Goal: Check status: Check status

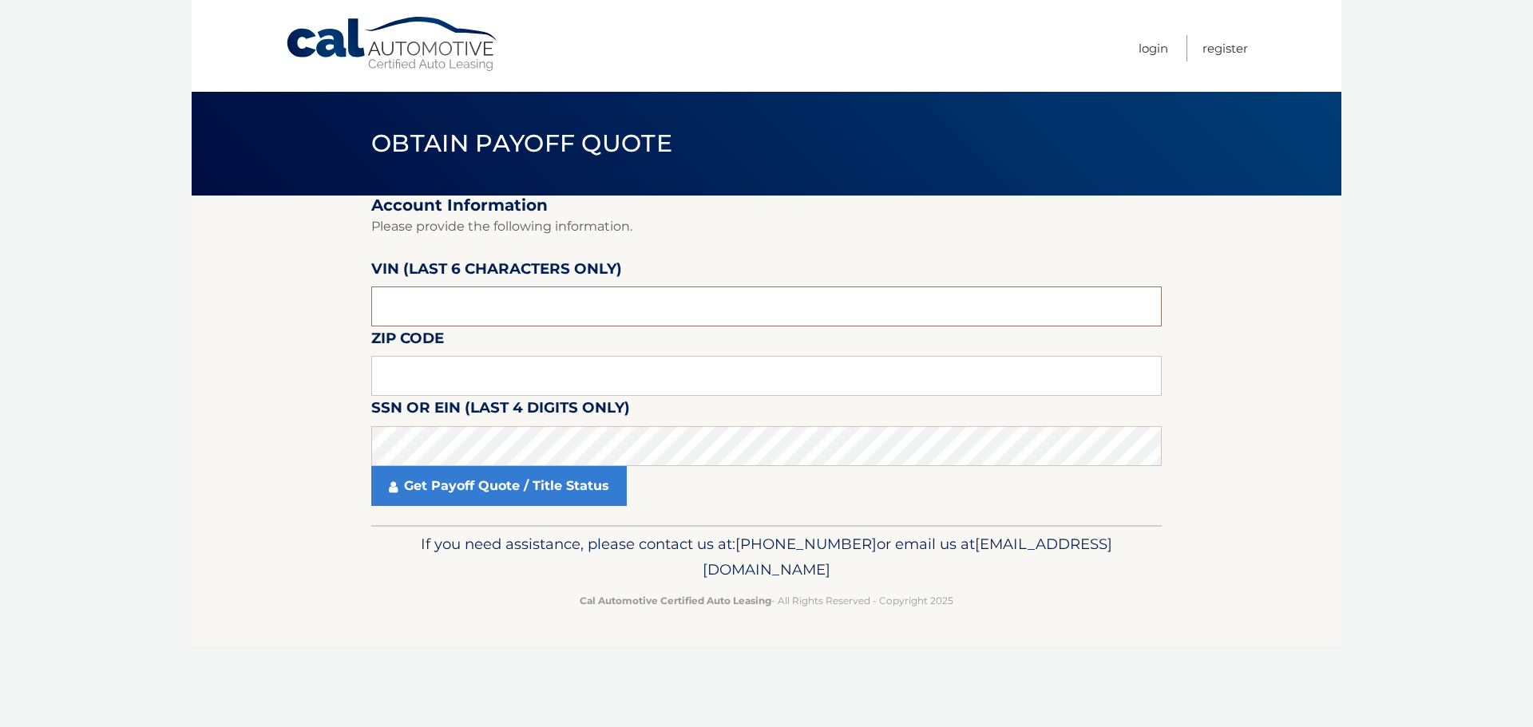
click at [528, 318] on input "text" at bounding box center [766, 307] width 791 height 40
paste input "008578"
type input "008578"
click at [466, 375] on input "text" at bounding box center [766, 376] width 791 height 40
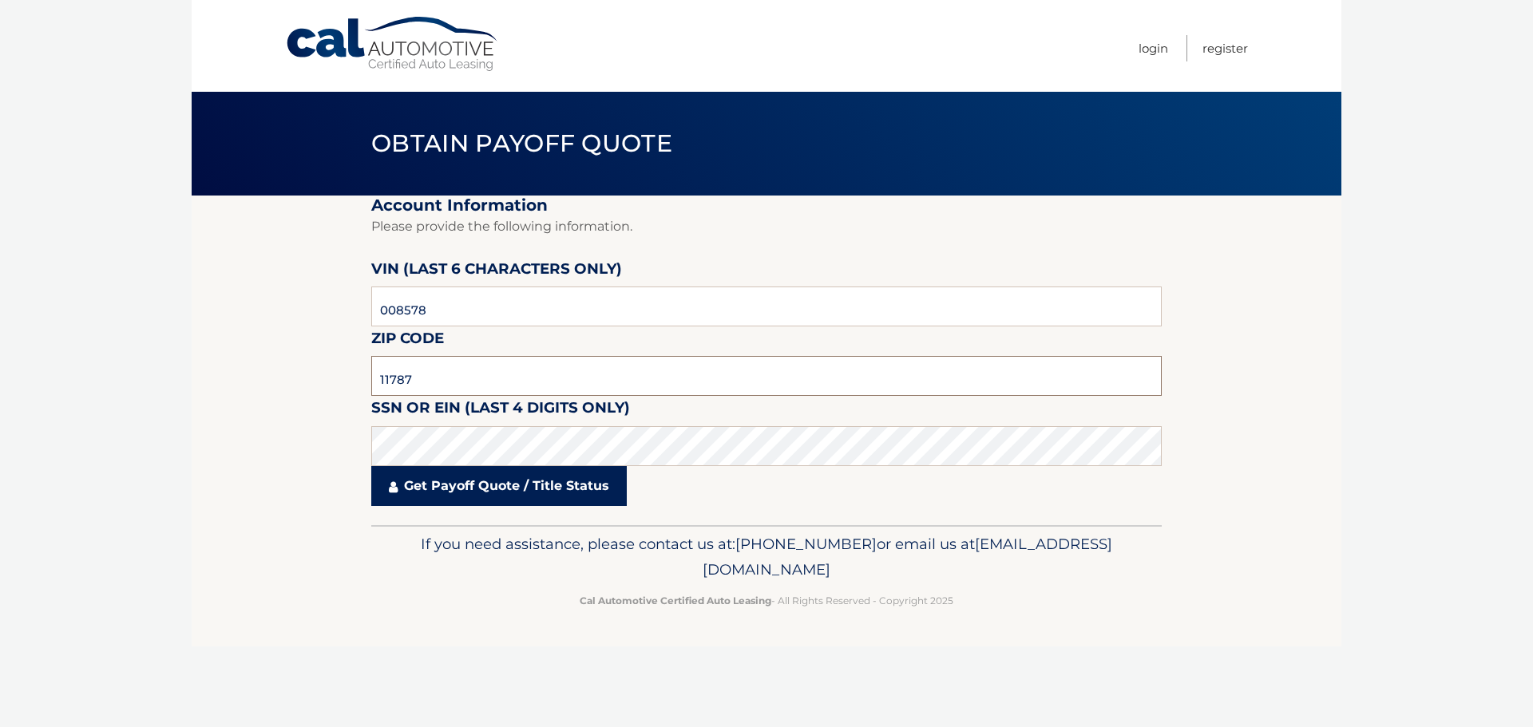
type input "11787"
click at [492, 497] on link "Get Payoff Quote / Title Status" at bounding box center [499, 486] width 256 height 40
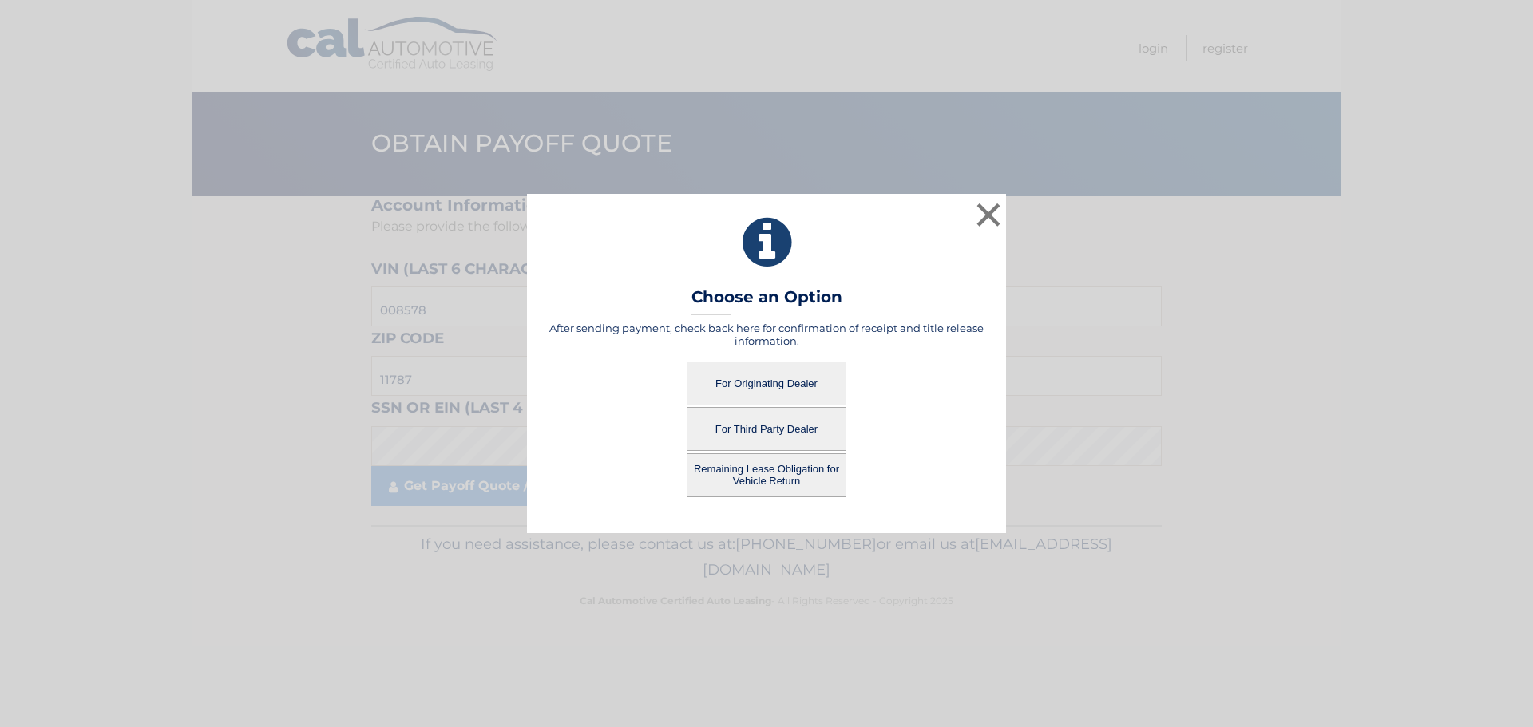
click at [768, 382] on button "For Originating Dealer" at bounding box center [767, 384] width 160 height 44
click at [724, 386] on button "For Originating Dealer" at bounding box center [767, 384] width 160 height 44
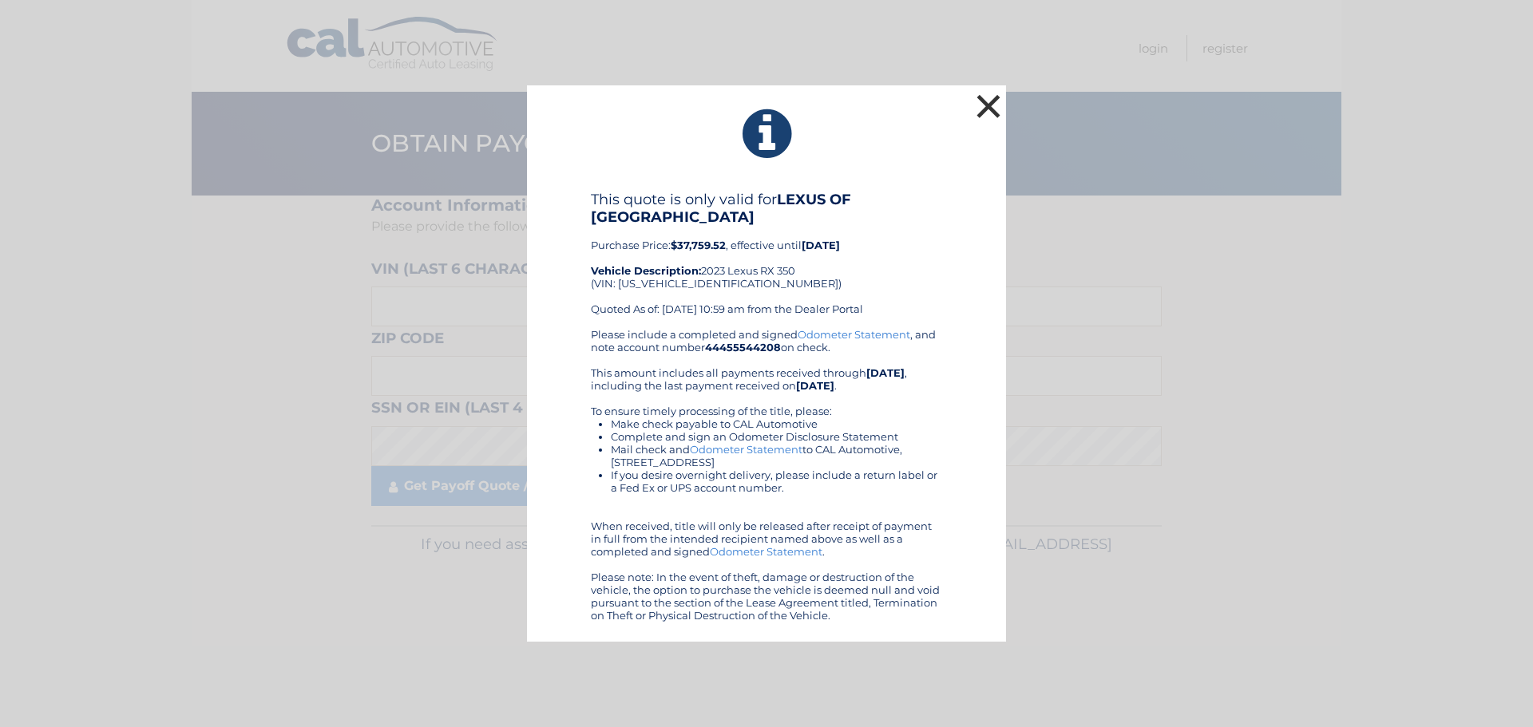
click at [991, 109] on button "×" at bounding box center [989, 106] width 32 height 32
